Goal: Information Seeking & Learning: Check status

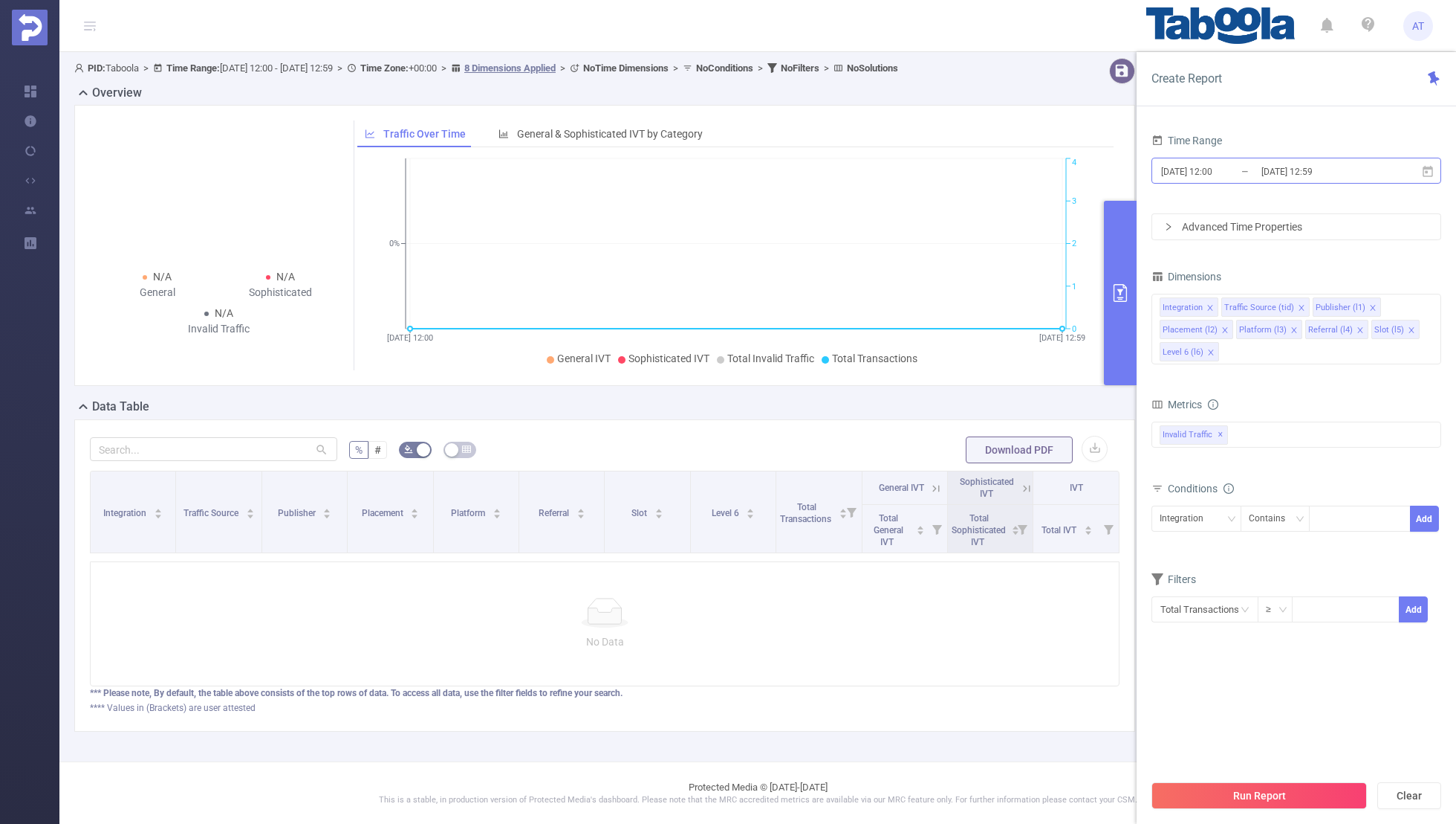
click at [1263, 171] on input "[DATE] 12:59" at bounding box center [1320, 171] width 120 height 20
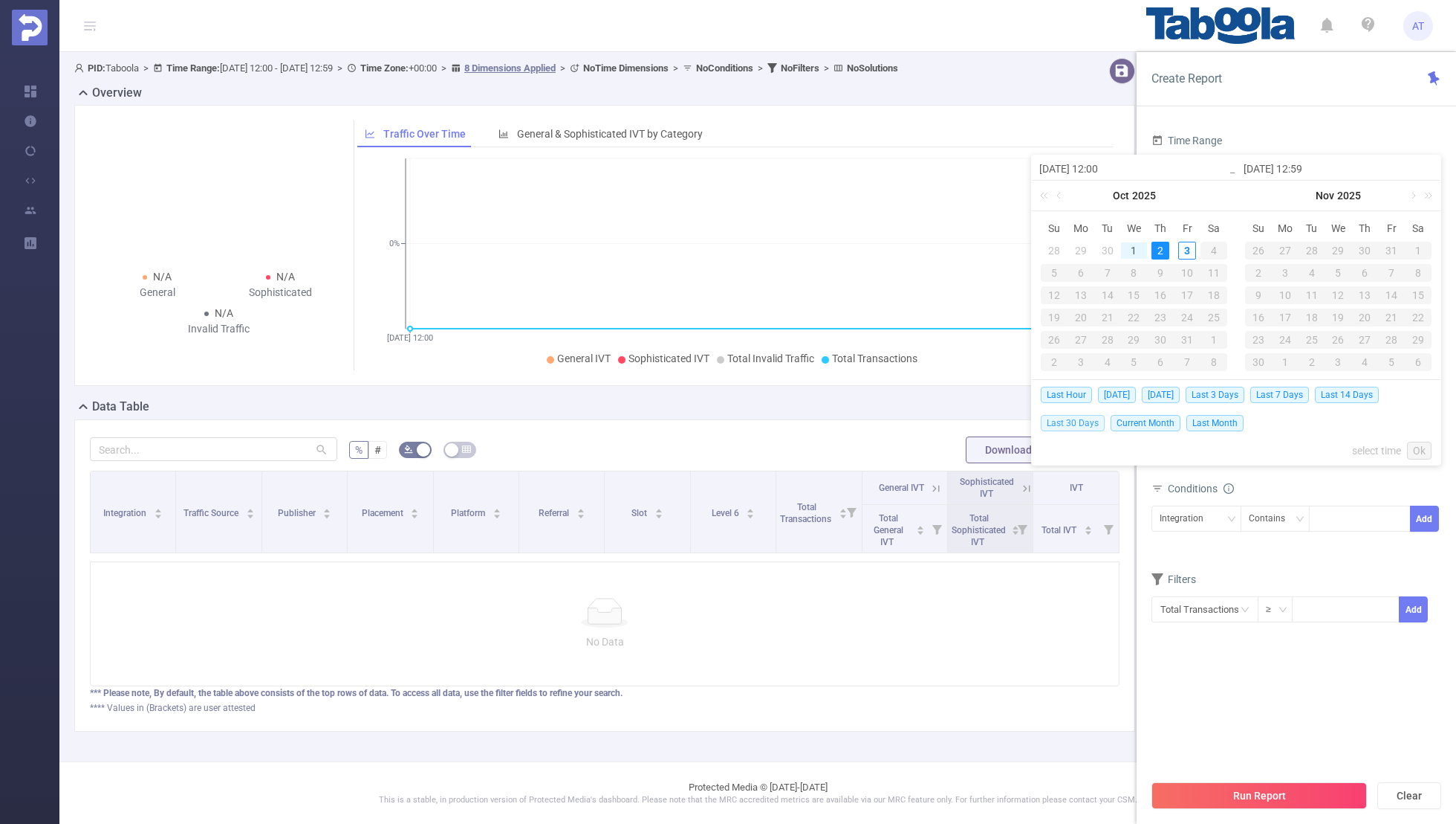
click at [1072, 421] on span "Last 30 Days" at bounding box center [1072, 422] width 64 height 16
type input "[DATE] 00:00"
type input "[DATE] 23:59"
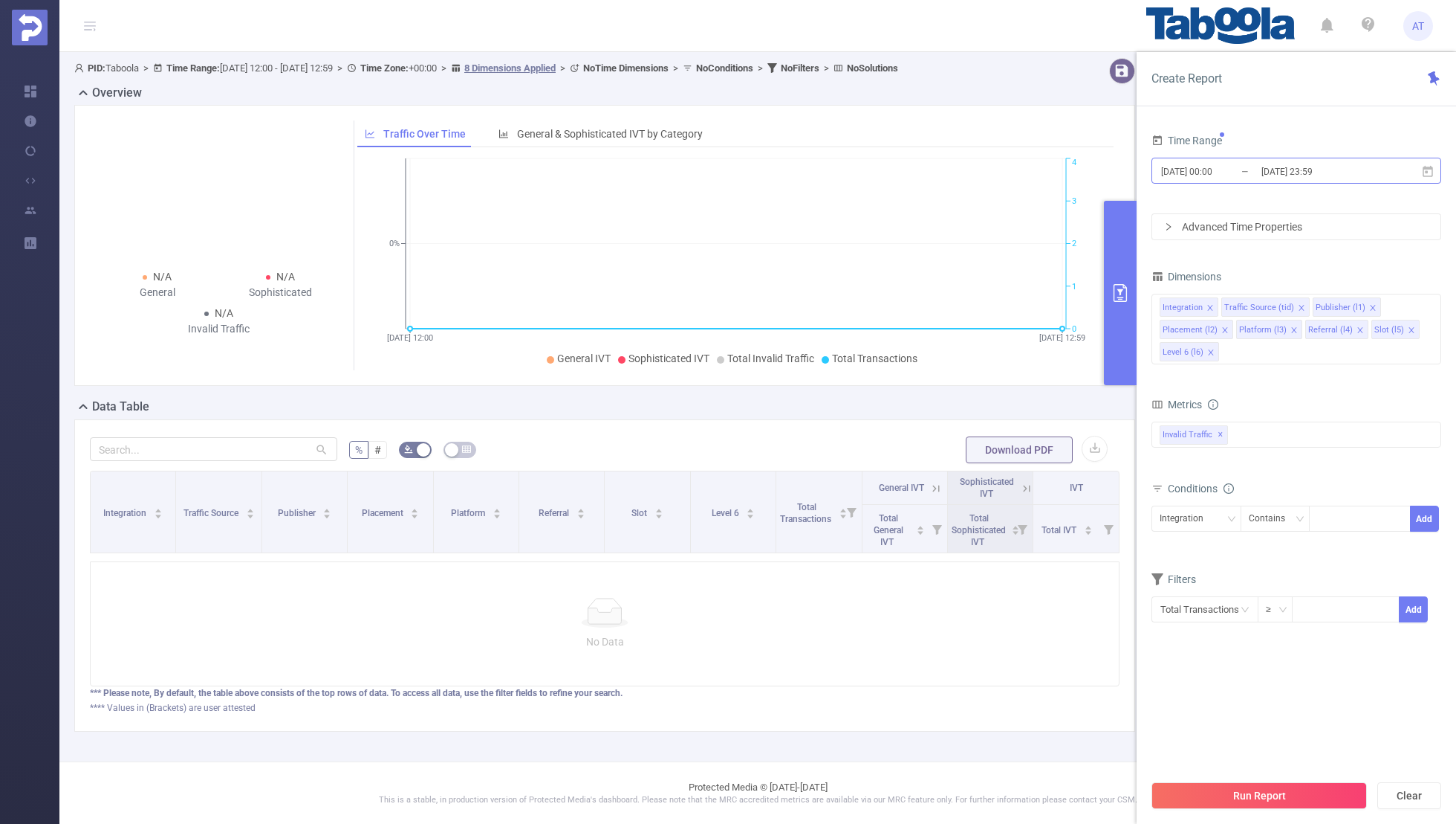
click at [1249, 172] on input "[DATE] 00:00" at bounding box center [1220, 171] width 120 height 20
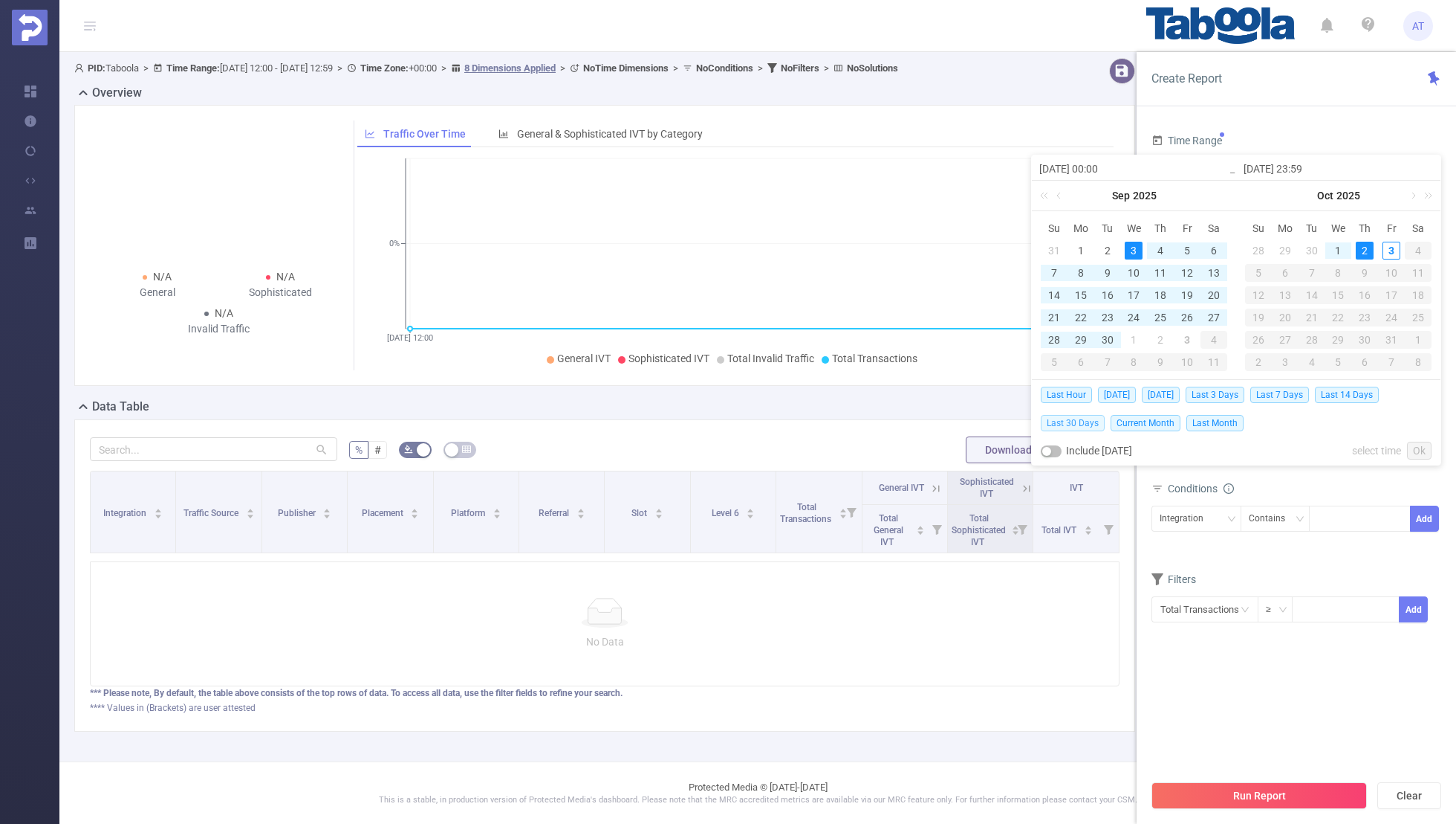
click at [1062, 421] on span "Last 30 Days" at bounding box center [1072, 422] width 64 height 16
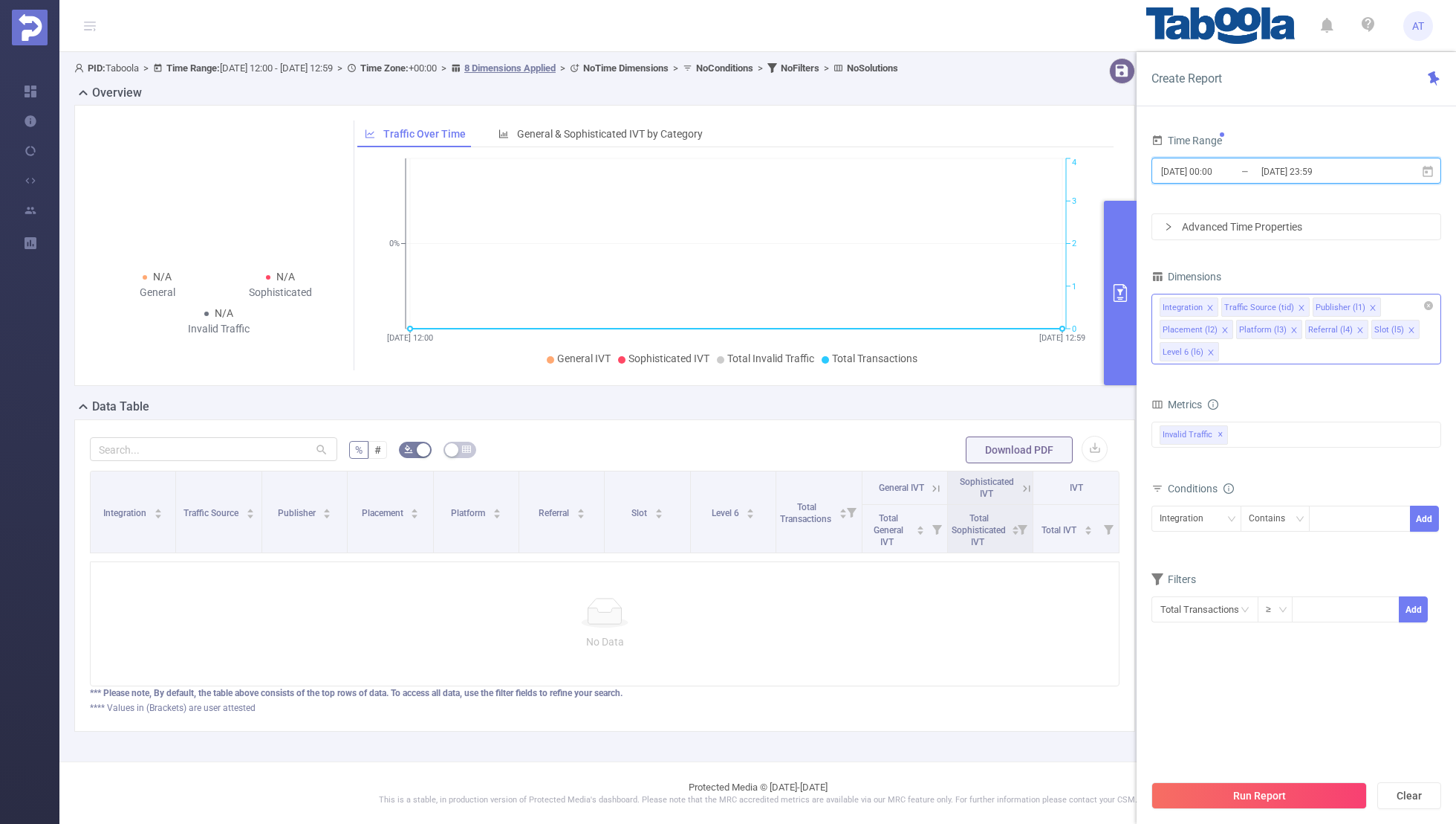
click at [1208, 302] on span at bounding box center [1210, 307] width 8 height 16
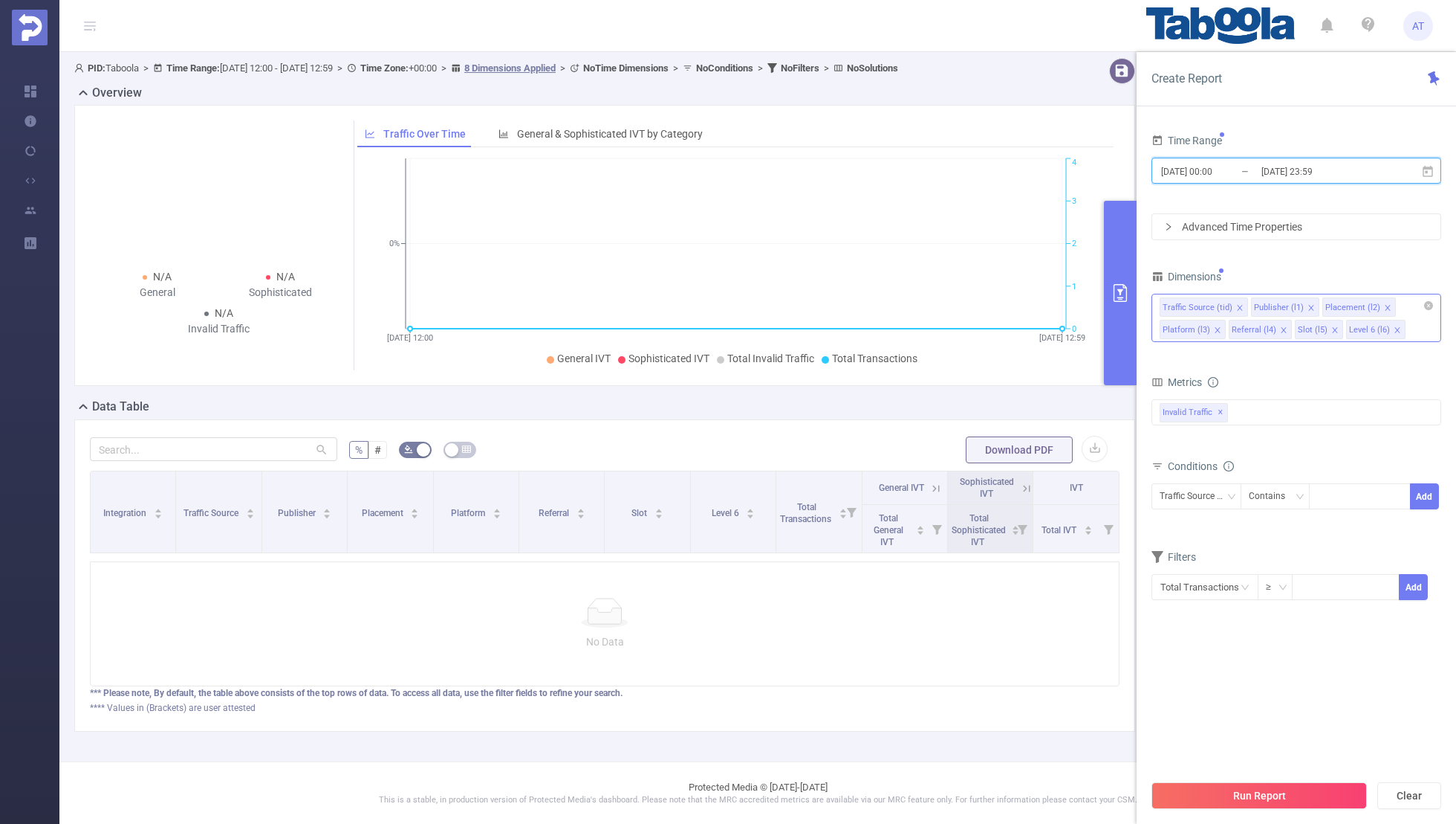
click at [1241, 305] on li "Traffic Source (tid)" at bounding box center [1204, 307] width 89 height 19
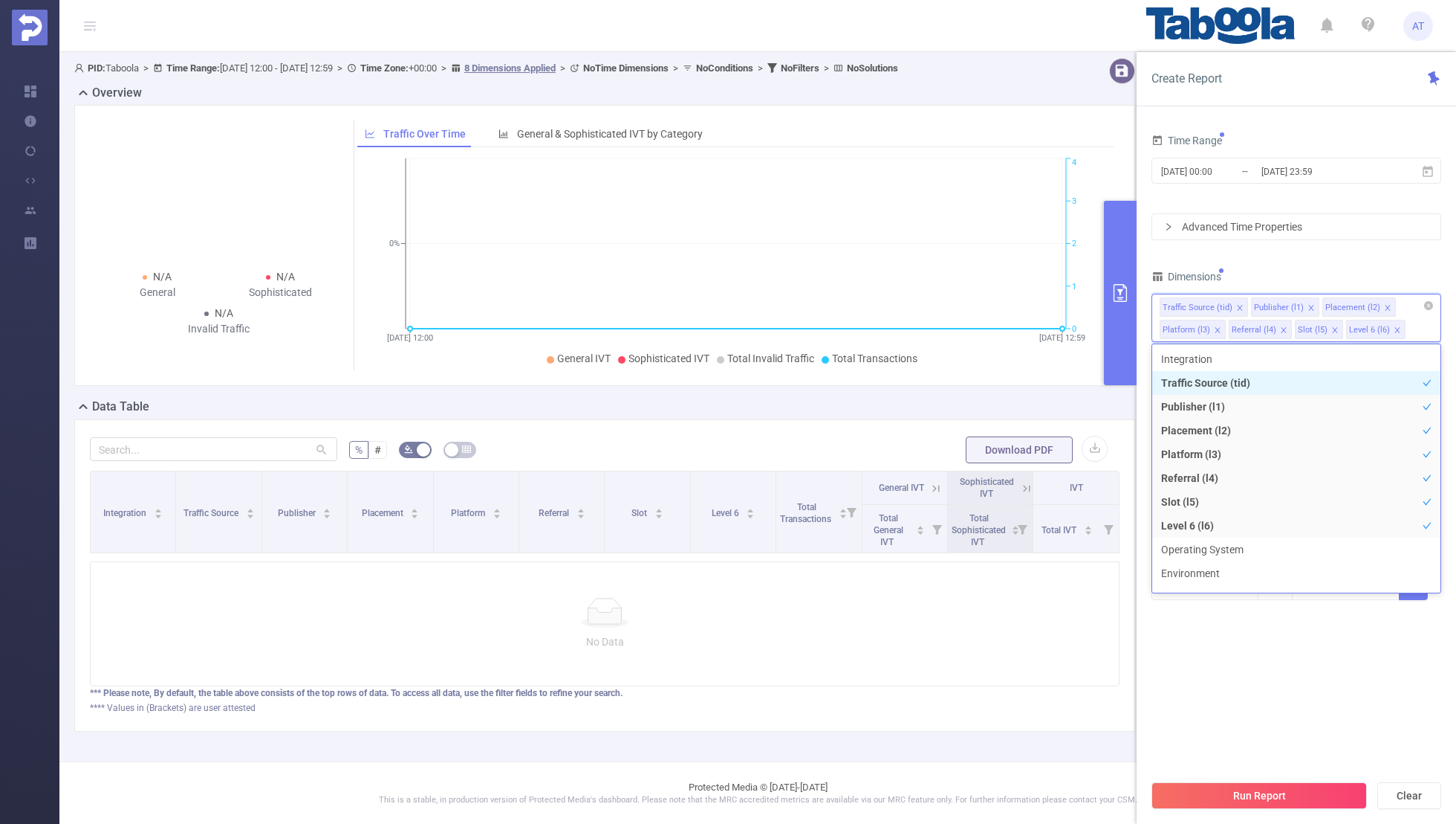
click at [1239, 305] on icon "icon: close" at bounding box center [1240, 308] width 8 height 8
click at [1287, 305] on li "Placement (l2)" at bounding box center [1267, 307] width 73 height 19
click at [1293, 305] on icon "icon: close" at bounding box center [1295, 307] width 5 height 5
click at [1286, 304] on icon "icon: close" at bounding box center [1289, 308] width 8 height 8
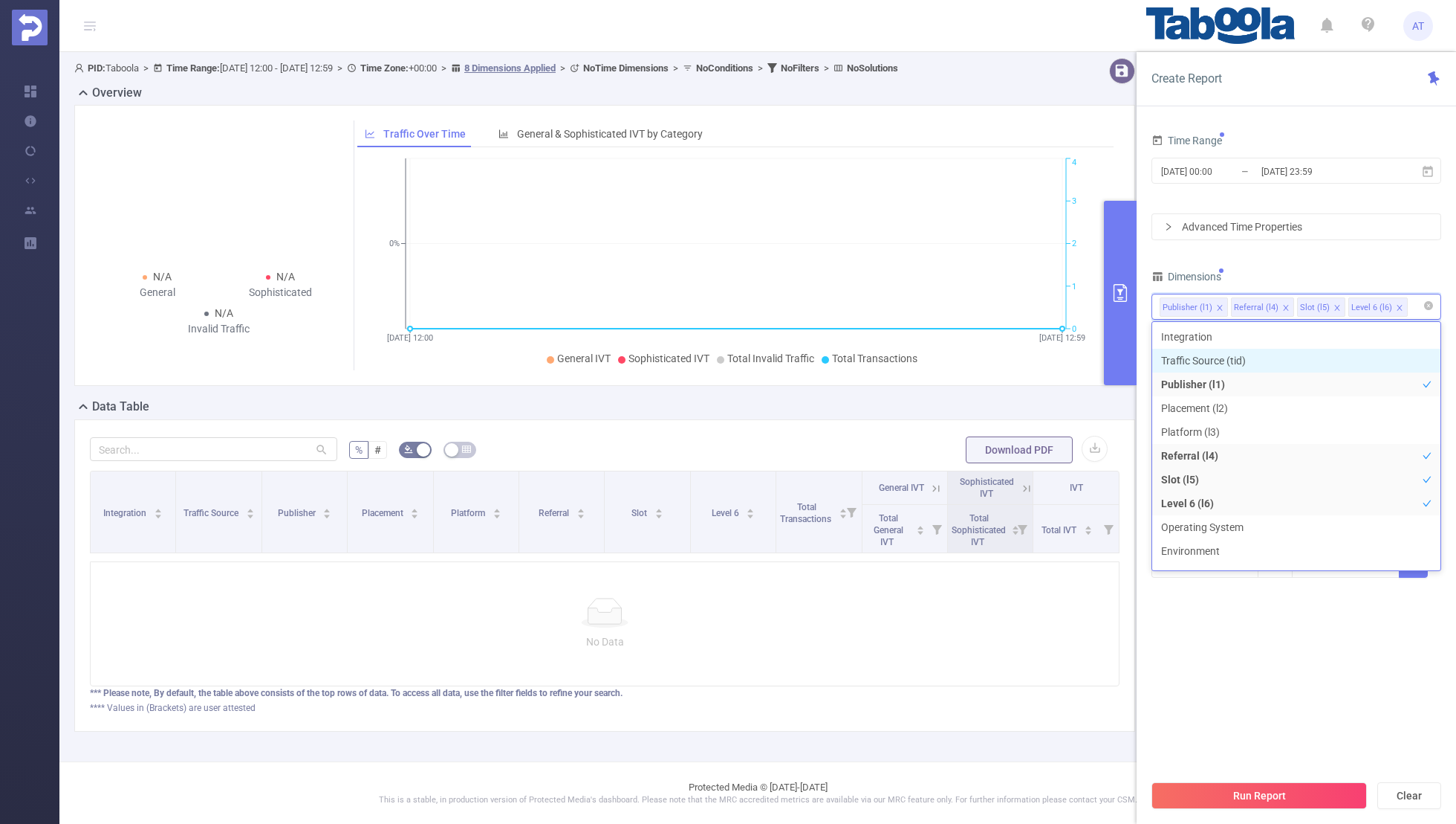
click at [1283, 304] on icon "icon: close" at bounding box center [1286, 308] width 8 height 8
click at [1269, 304] on icon "icon: close" at bounding box center [1271, 308] width 8 height 8
click at [1302, 253] on div "Time Range [DATE] 00:00 _ [DATE] 23:59 Advanced Time Properties Dimensions Publ…" at bounding box center [1296, 364] width 289 height 467
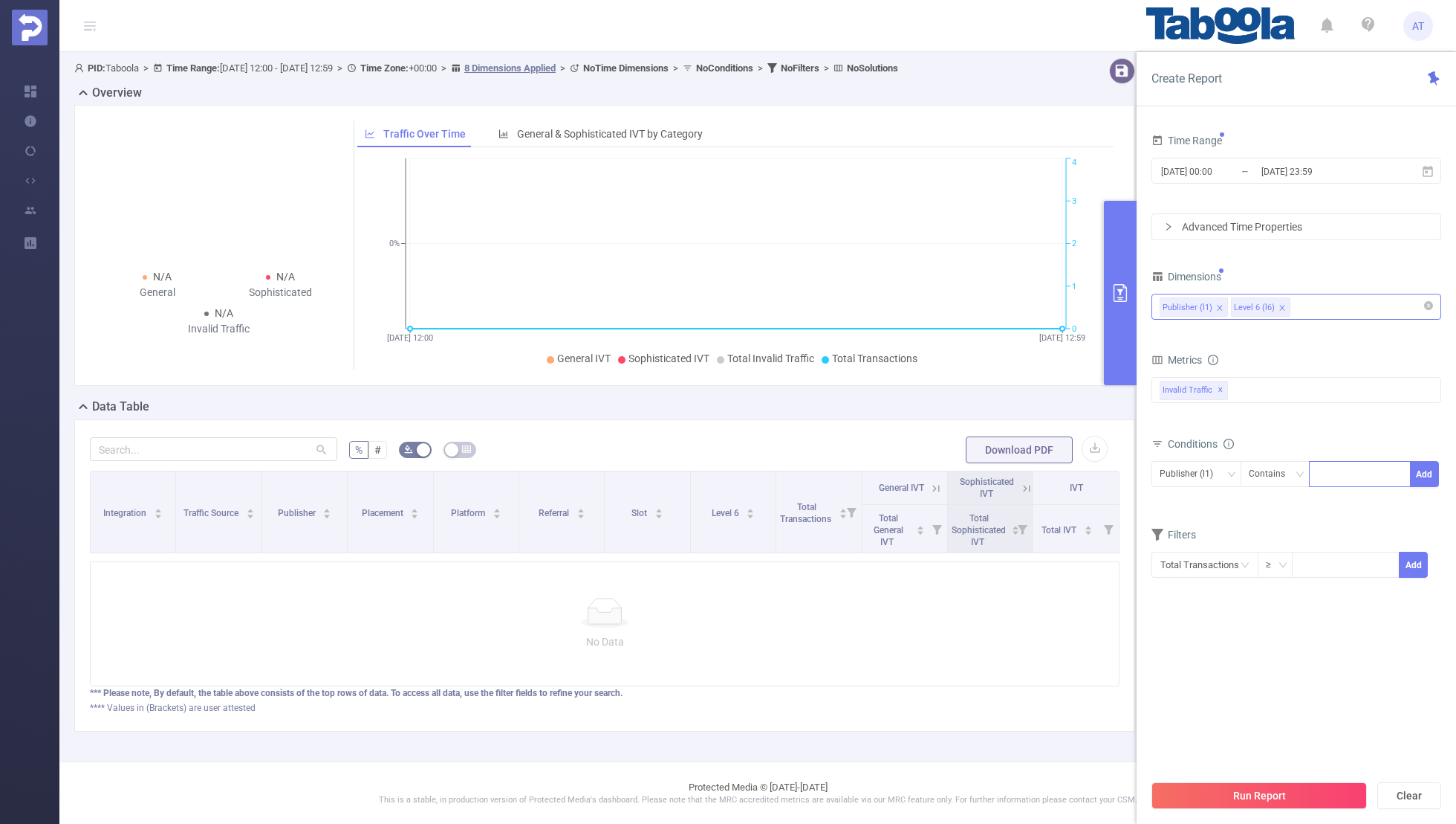
click at [1333, 475] on div at bounding box center [1360, 474] width 86 height 25
paste input "vitalpulsehub"
type input "vitalpulsehub"
click at [1435, 463] on button "Add" at bounding box center [1425, 473] width 29 height 26
click at [1350, 533] on form "Dimensions Publisher (l1) Level 6 (l6) Metrics bp_total bp_adult bp_arms bp_cri…" at bounding box center [1296, 454] width 289 height 378
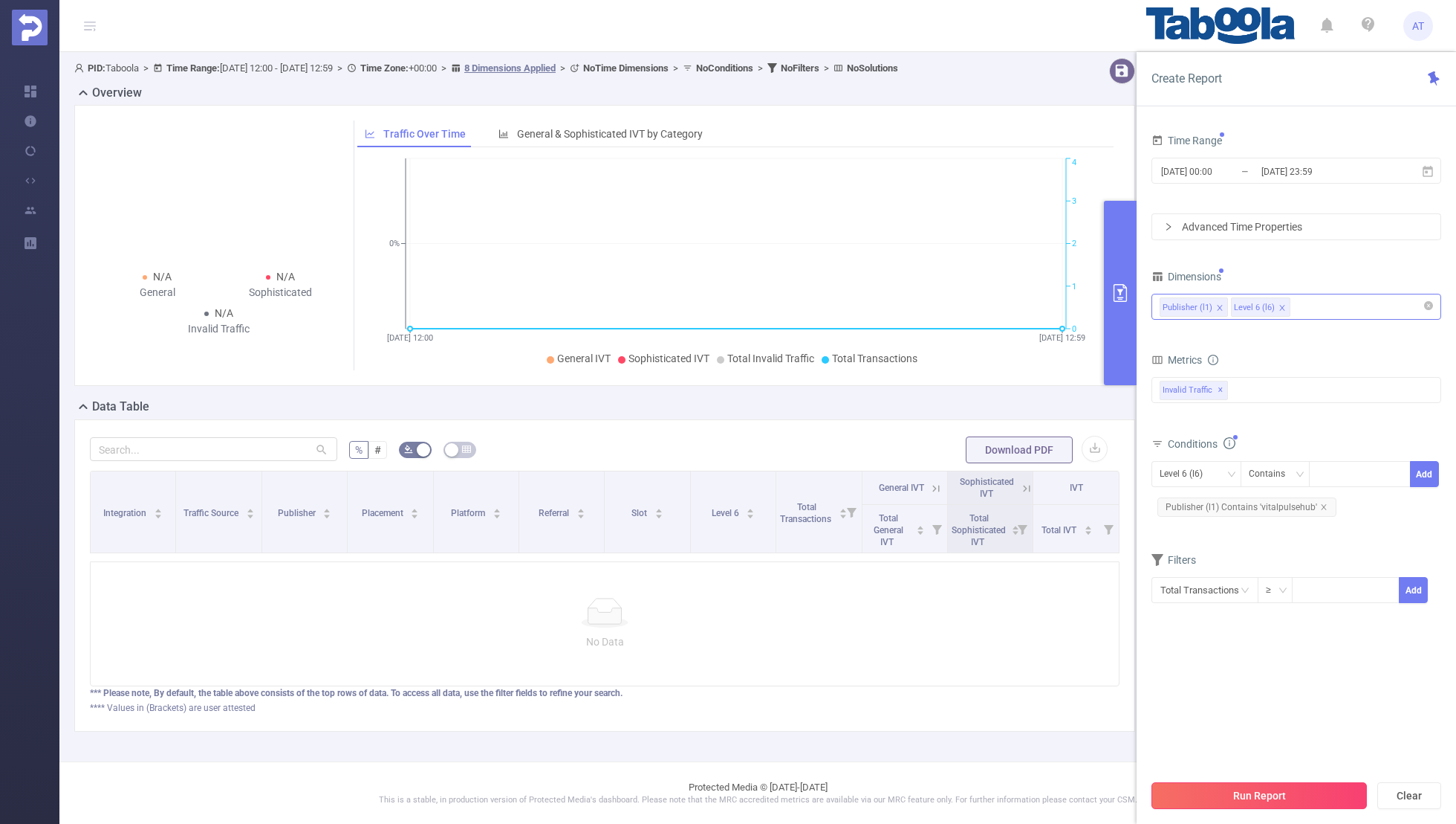
click at [1287, 808] on button "Run Report" at bounding box center [1259, 795] width 215 height 27
